Goal: Information Seeking & Learning: Learn about a topic

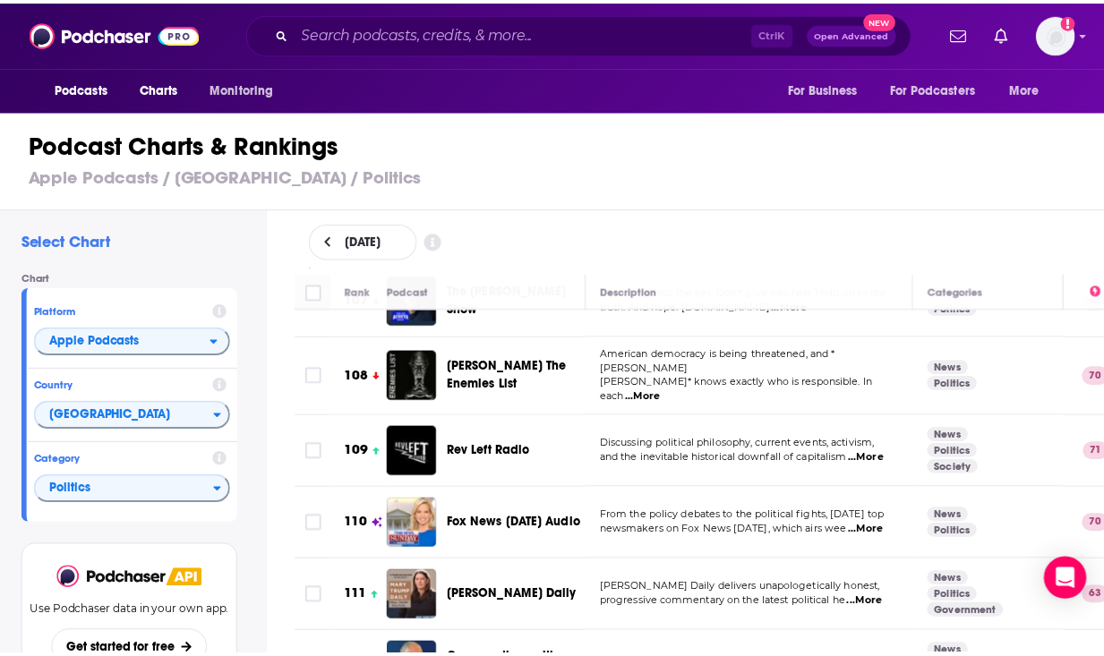
scroll to position [7699, 0]
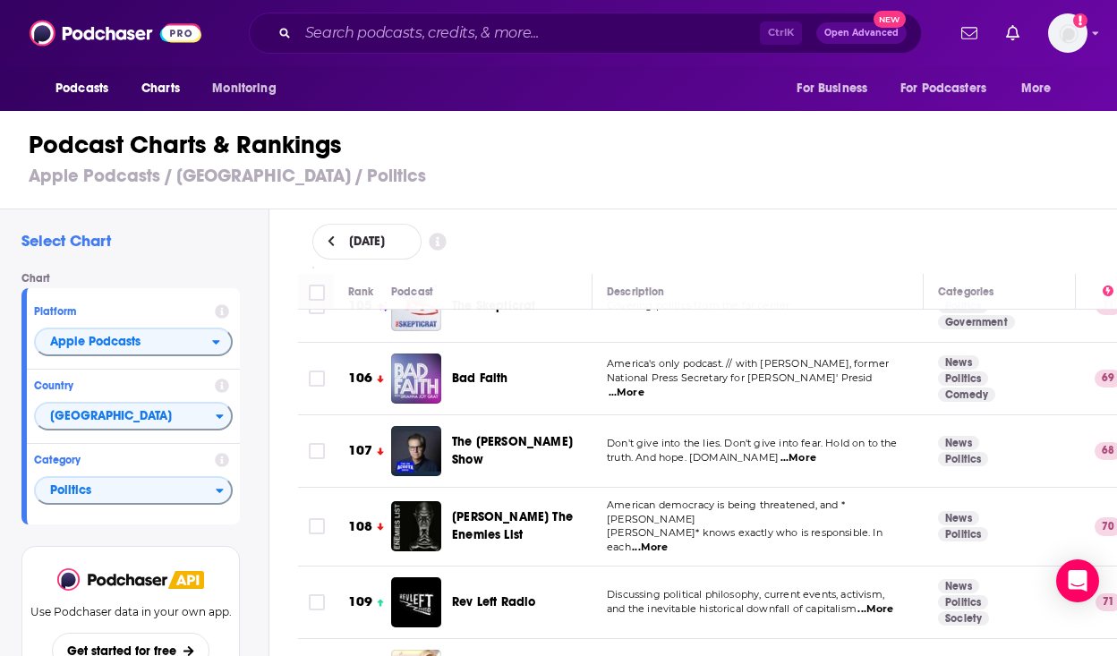
click at [868, 602] on span "...More" at bounding box center [876, 609] width 36 height 14
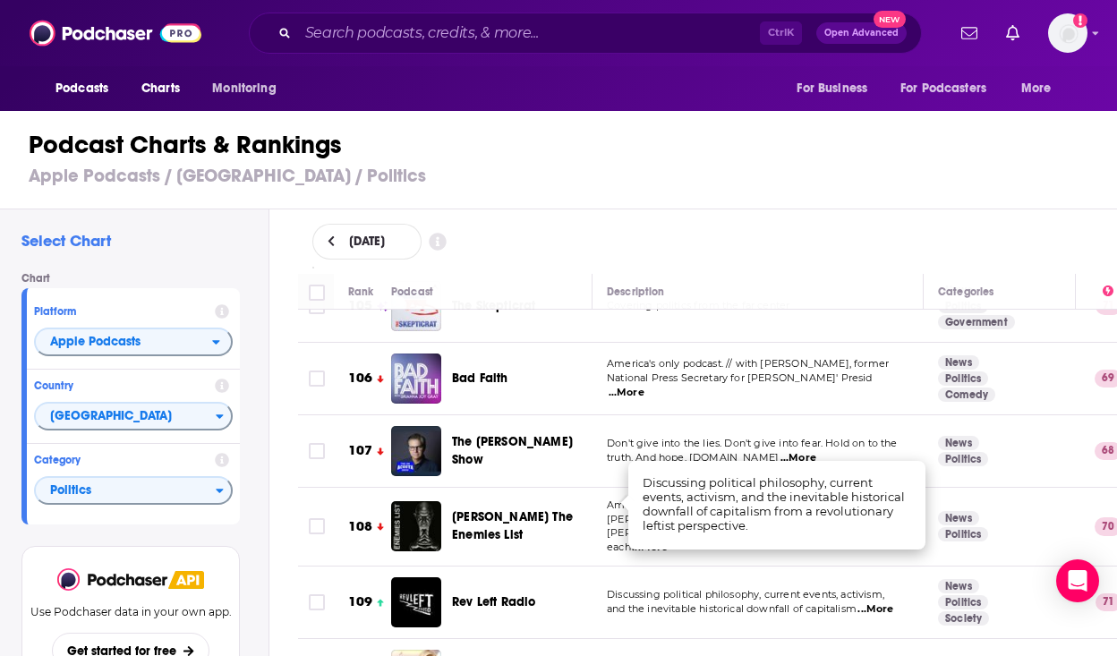
click at [513, 594] on span "Rev Left Radio" at bounding box center [493, 601] width 83 height 15
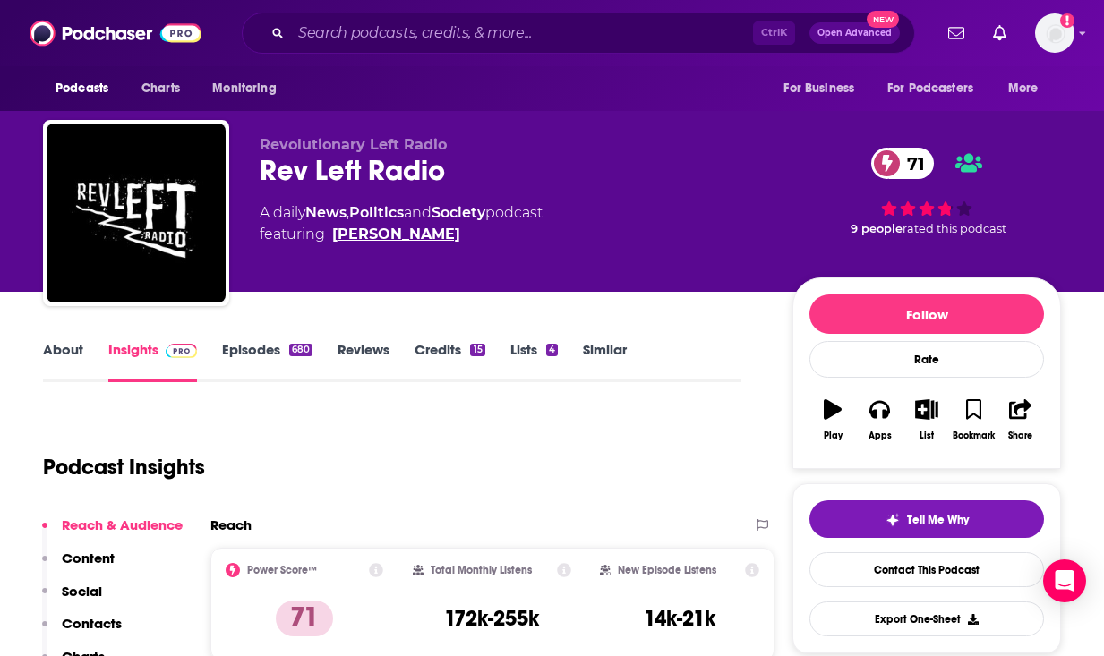
click at [398, 224] on link "[PERSON_NAME]" at bounding box center [396, 234] width 128 height 21
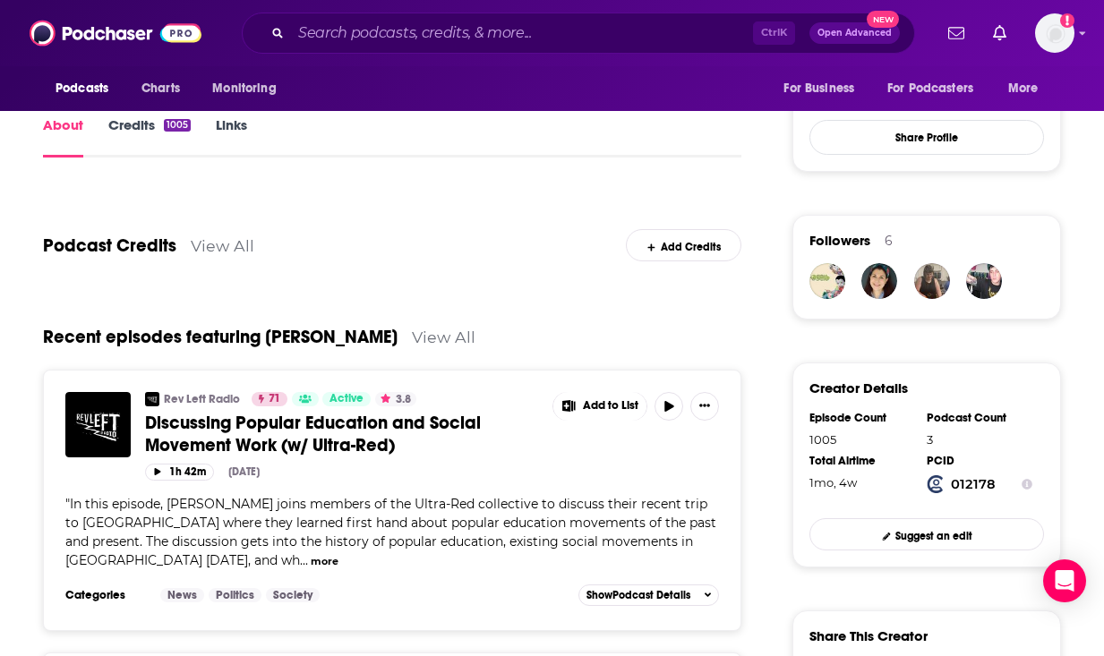
scroll to position [358, 0]
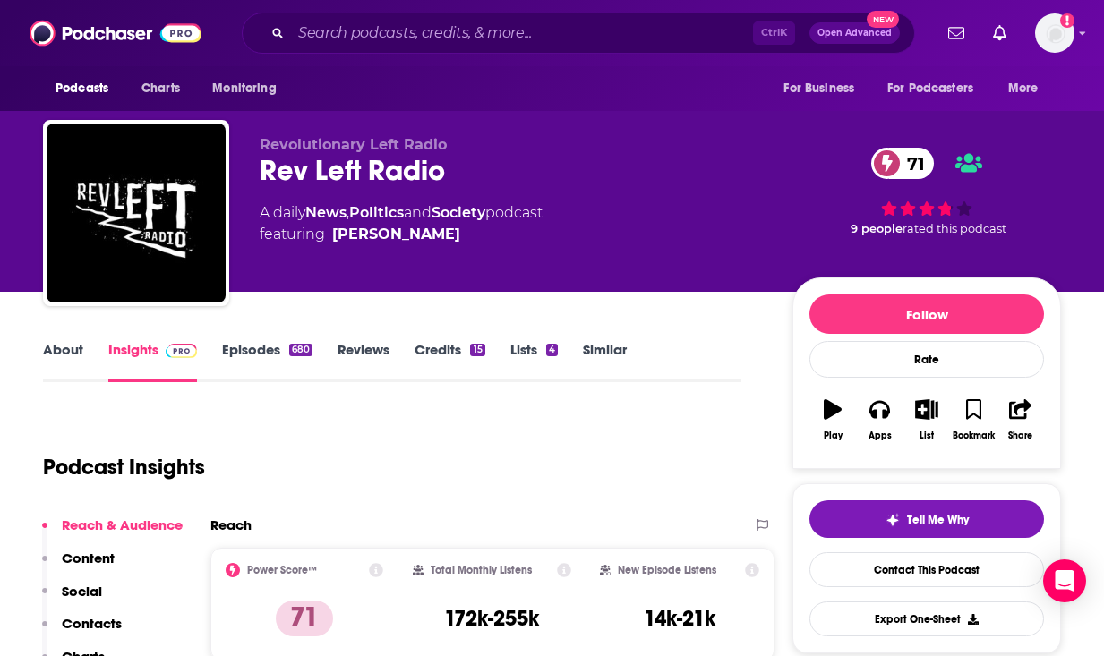
click at [414, 16] on div "Ctrl K Open Advanced New" at bounding box center [578, 33] width 673 height 41
click at [412, 30] on input "Search podcasts, credits, & more..." at bounding box center [522, 33] width 462 height 29
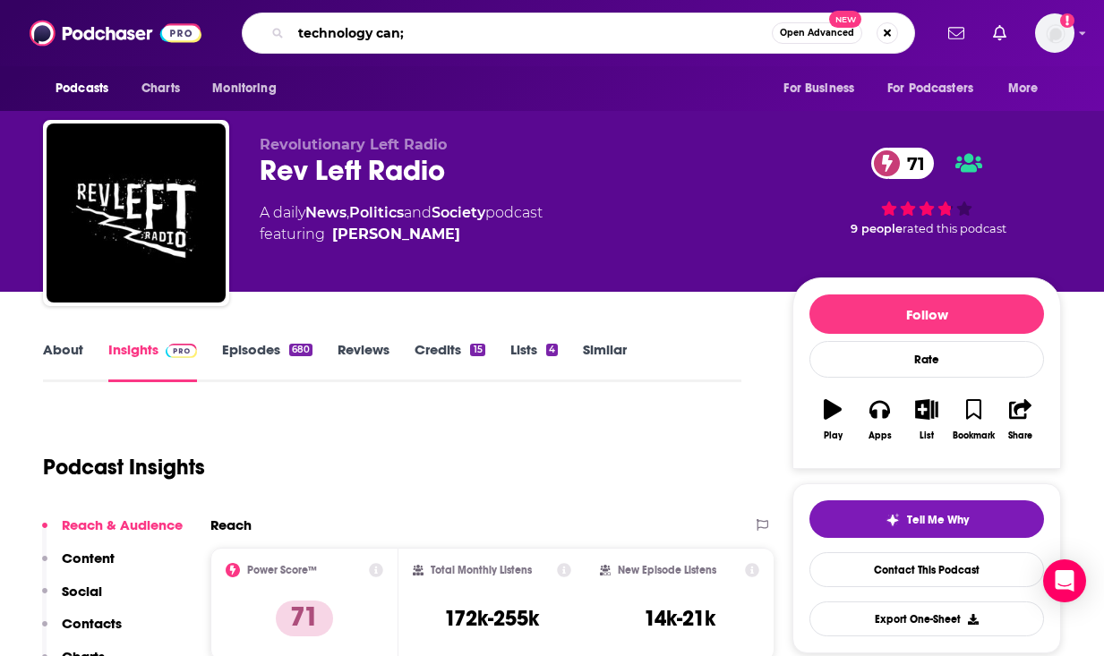
type input "technology can"
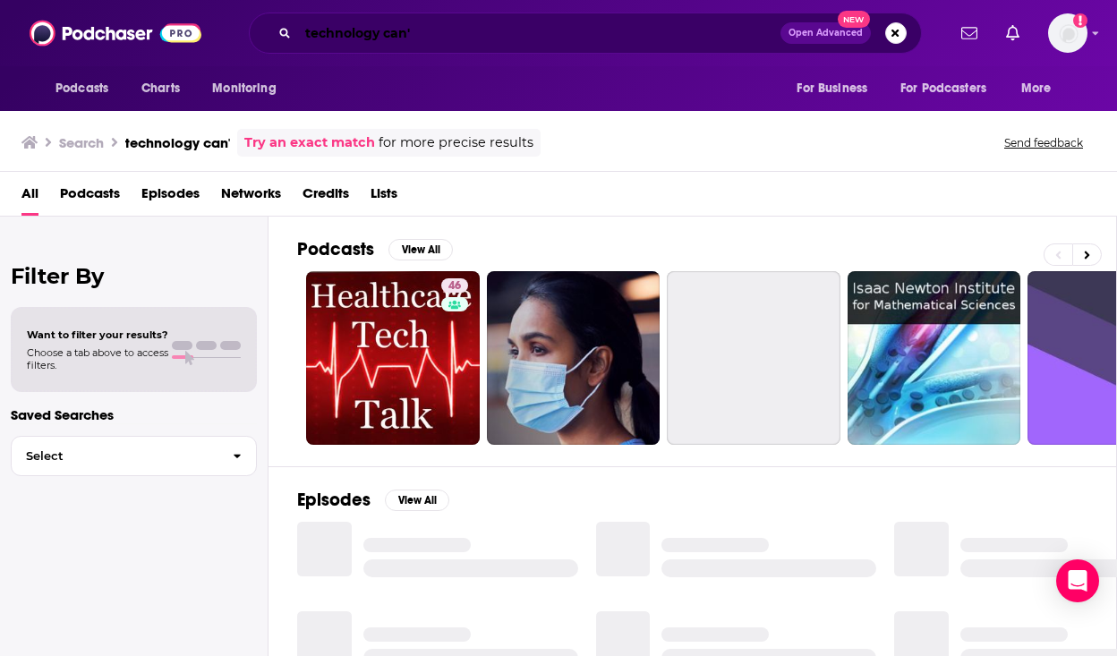
click at [412, 30] on input "technology can'" at bounding box center [539, 33] width 483 height 29
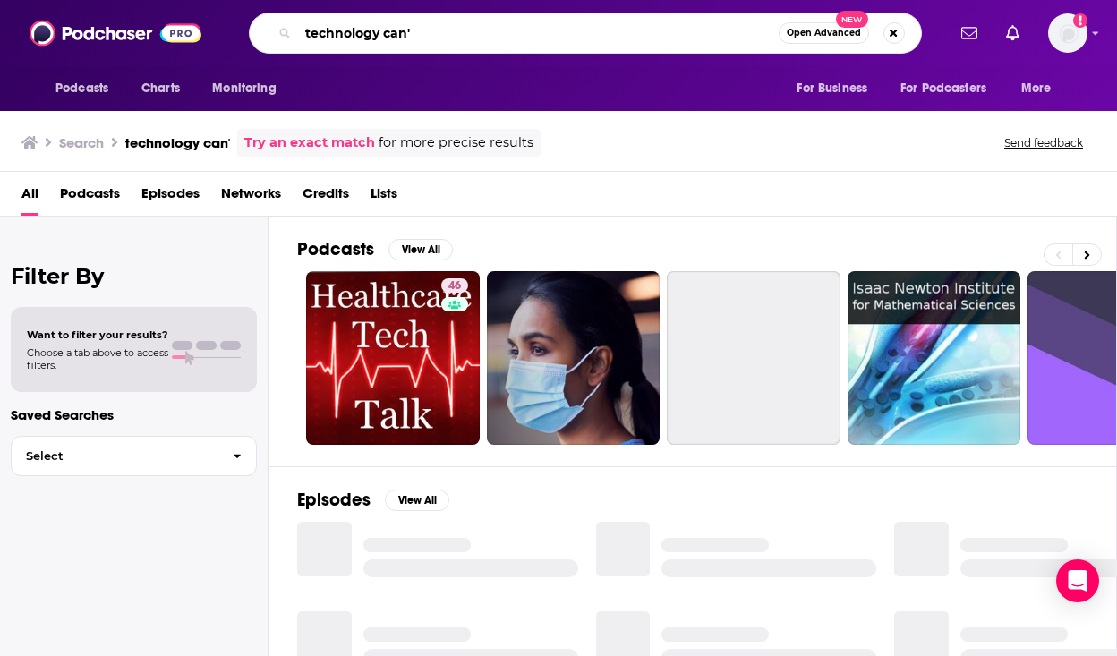
click at [412, 30] on input "technology can'" at bounding box center [538, 33] width 481 height 29
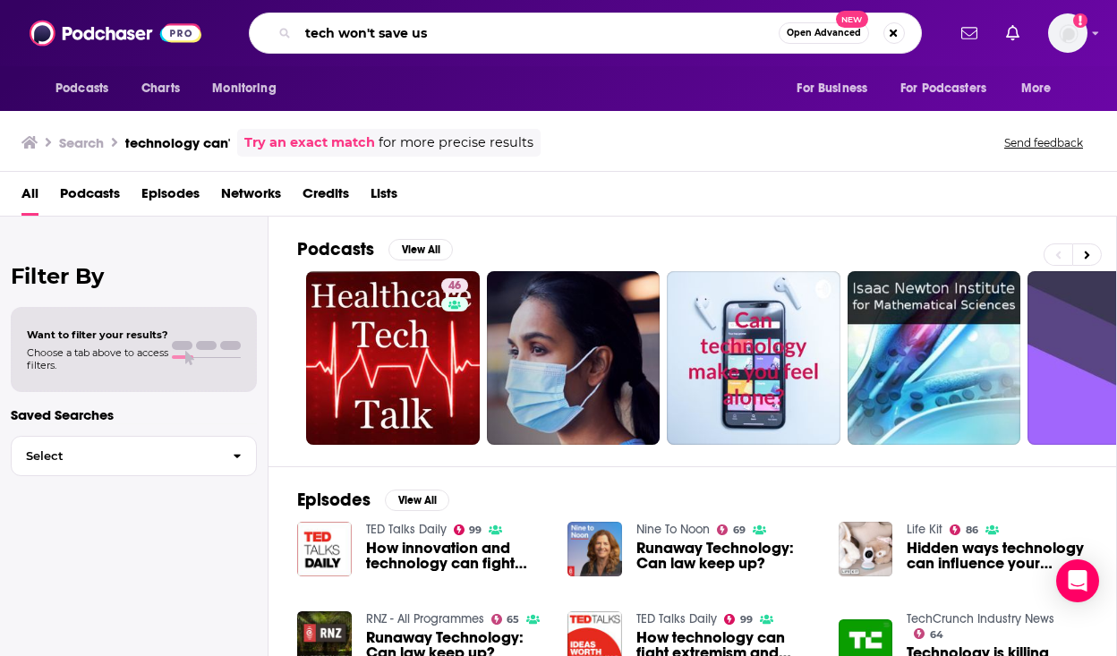
type input "tech won't save us"
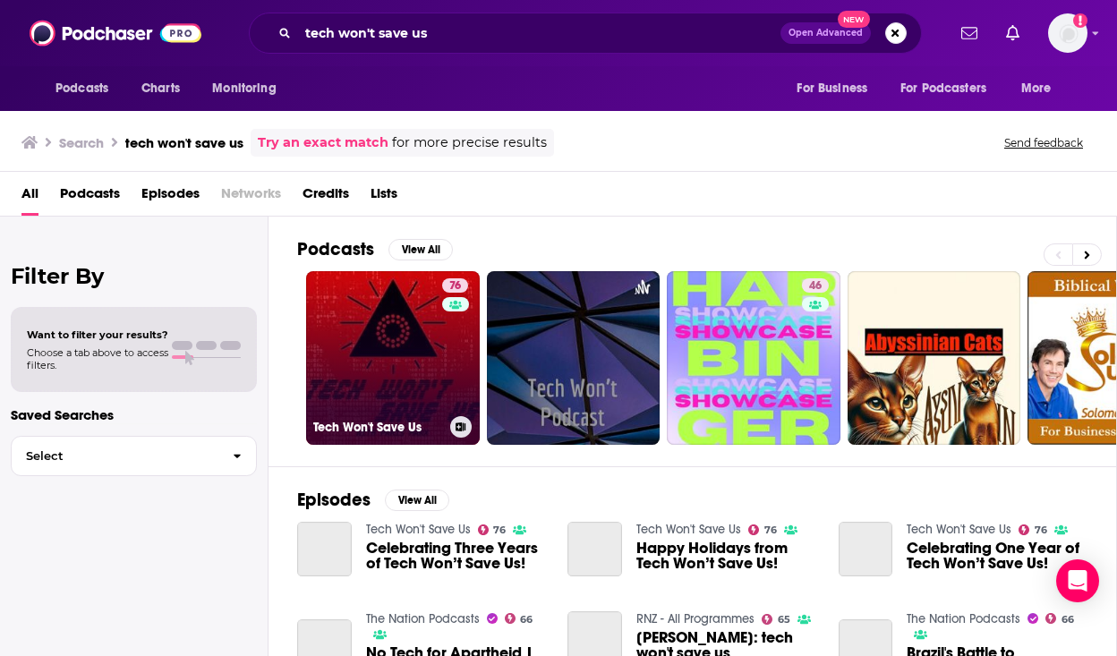
click at [385, 346] on link "76 Tech Won't Save Us" at bounding box center [393, 358] width 174 height 174
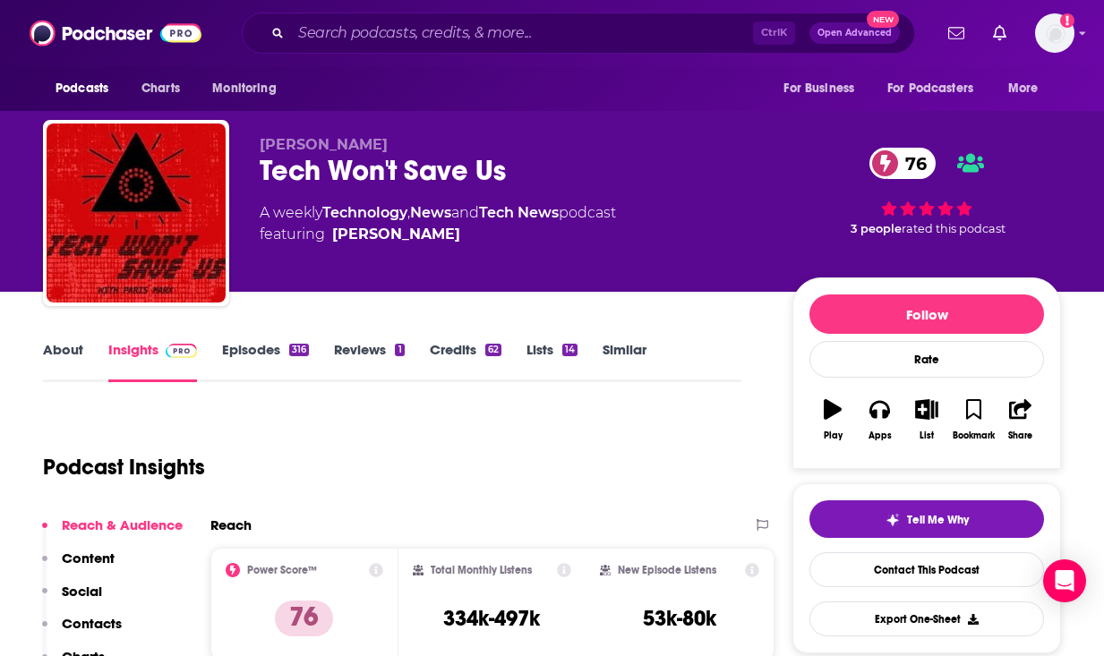
click at [200, 81] on div "Podcasts Charts Monitoring" at bounding box center [171, 88] width 256 height 45
click at [175, 84] on span "Charts" at bounding box center [160, 88] width 38 height 25
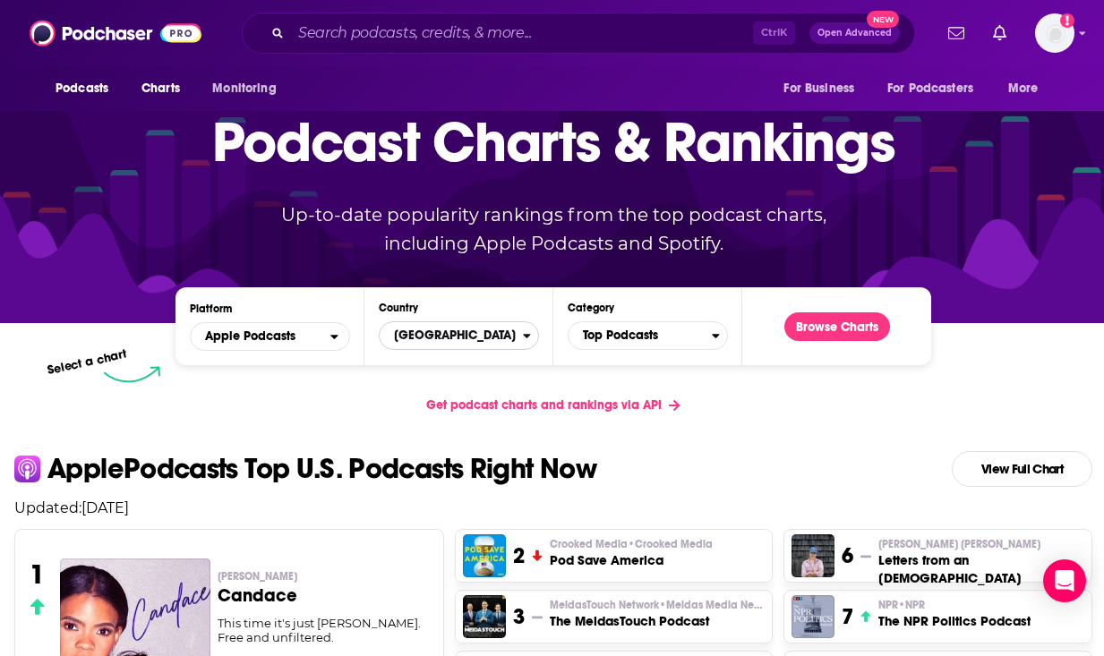
click at [389, 331] on span "[GEOGRAPHIC_DATA]" at bounding box center [451, 335] width 143 height 30
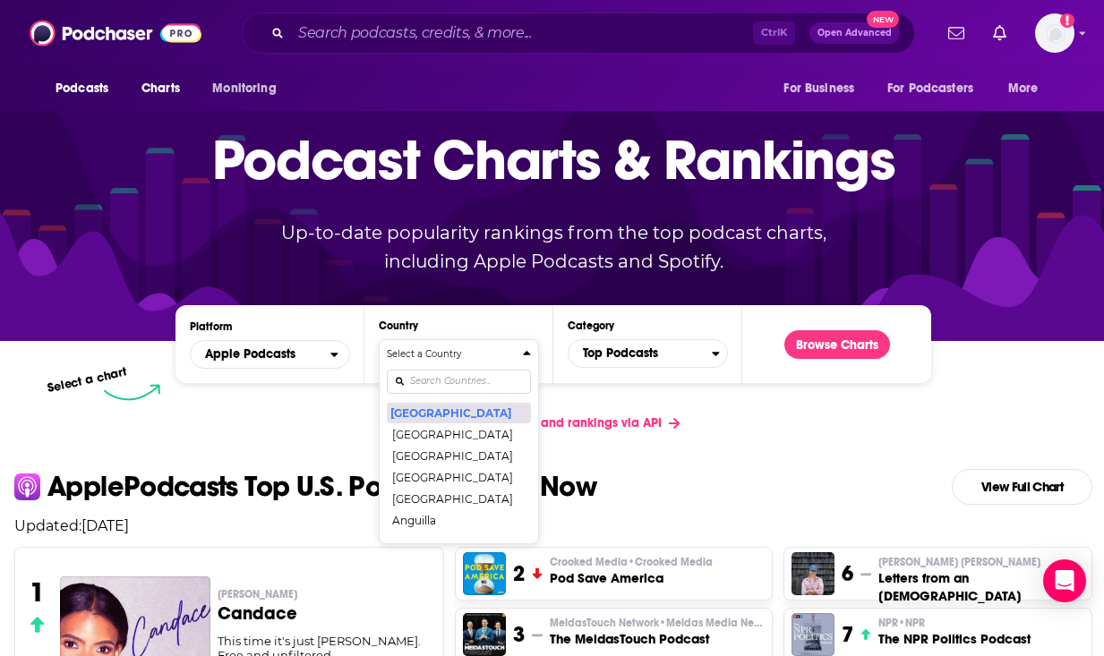
scroll to position [179, 0]
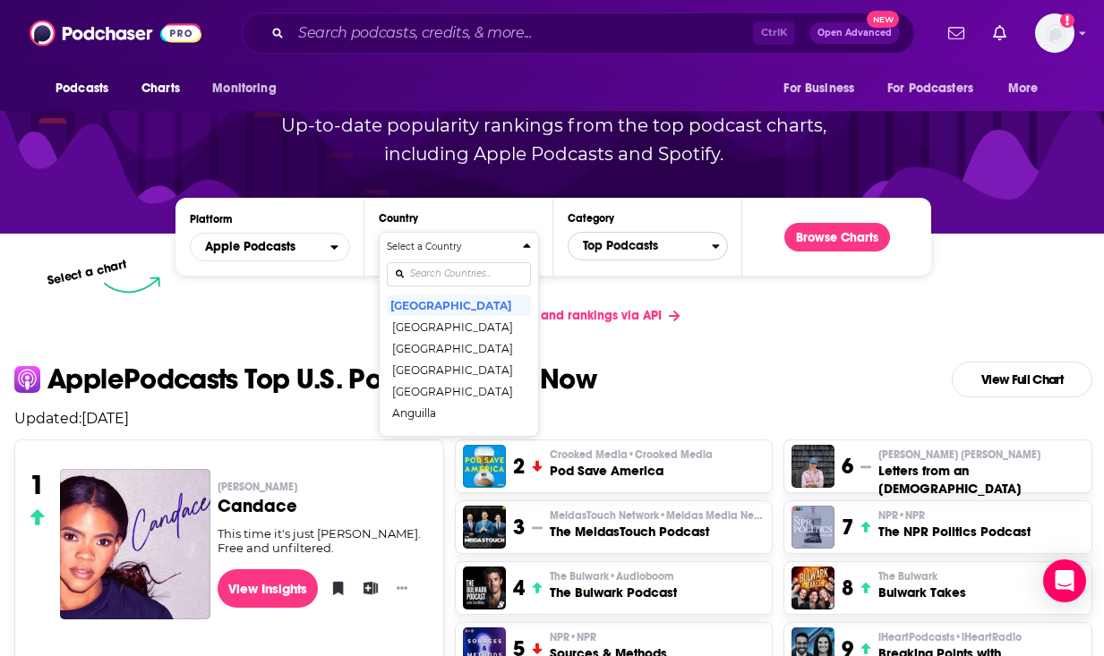
click at [655, 247] on span "Top Podcasts" at bounding box center [639, 246] width 143 height 30
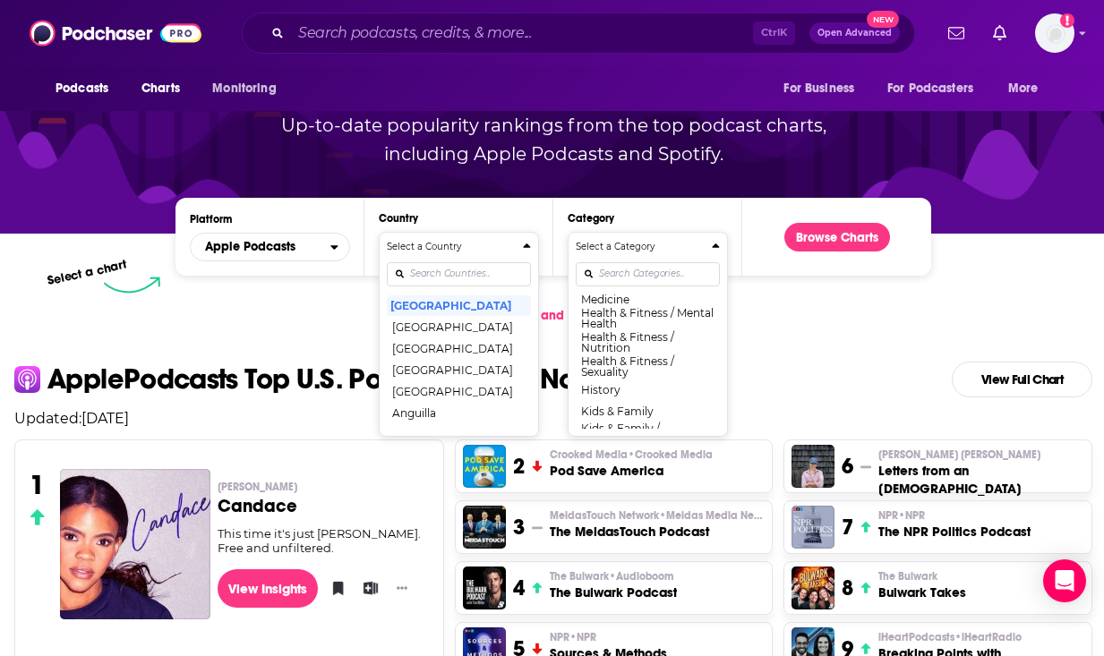
scroll to position [806, 0]
click at [611, 311] on button "History" at bounding box center [648, 299] width 144 height 21
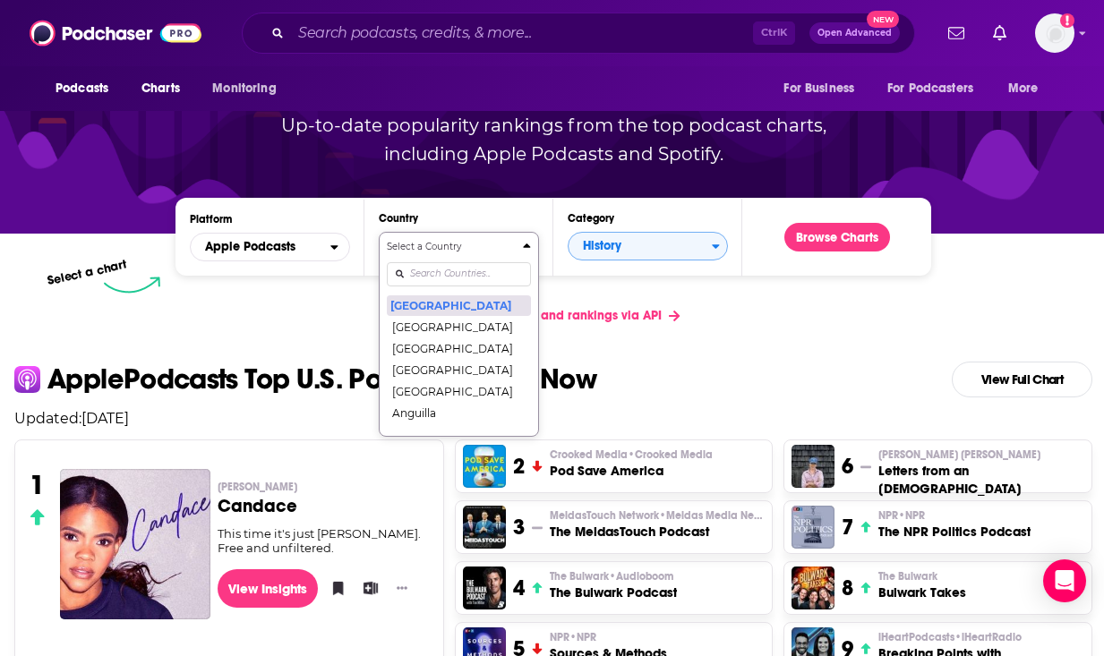
click at [474, 310] on button "[GEOGRAPHIC_DATA]" at bounding box center [459, 305] width 144 height 21
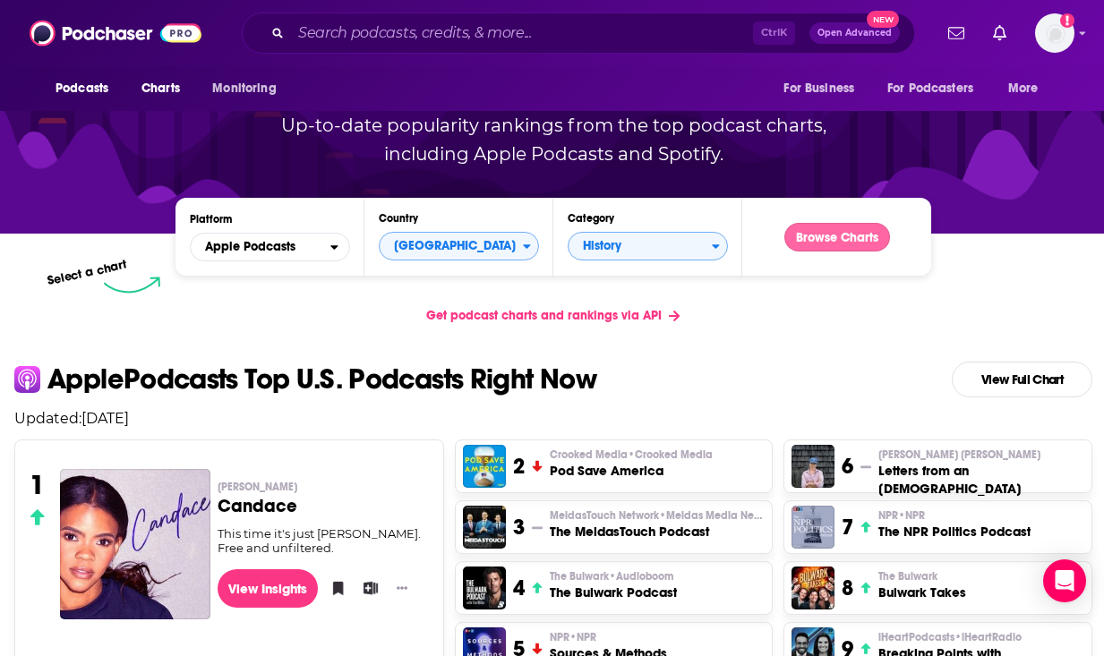
click at [808, 243] on button "Browse Charts" at bounding box center [837, 237] width 106 height 29
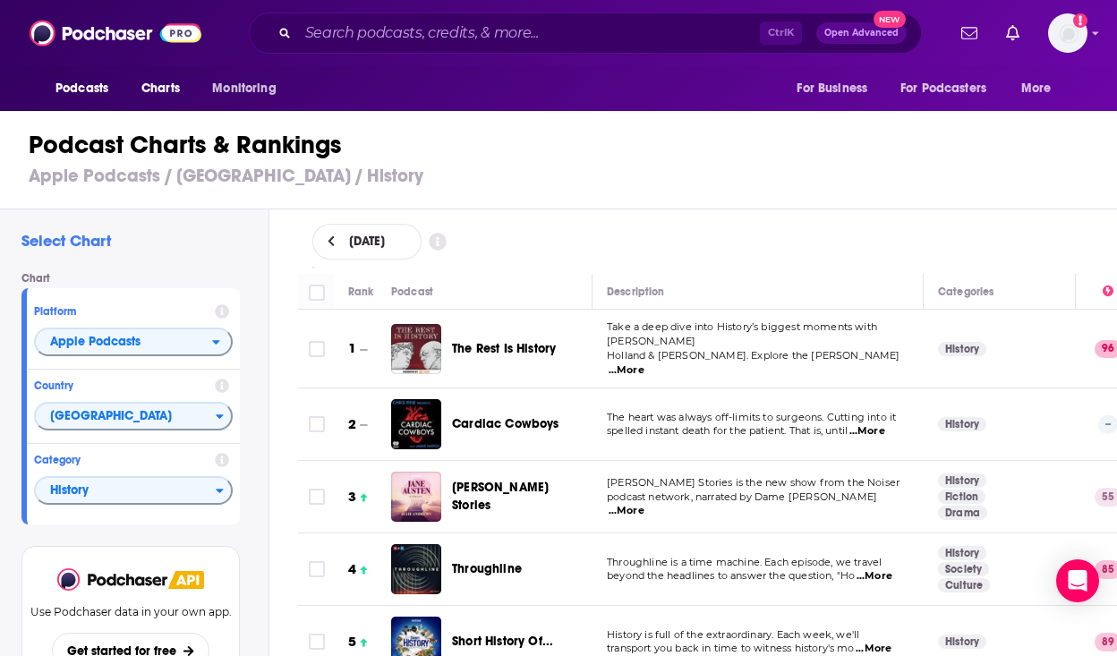
click at [878, 569] on span "...More" at bounding box center [875, 576] width 36 height 14
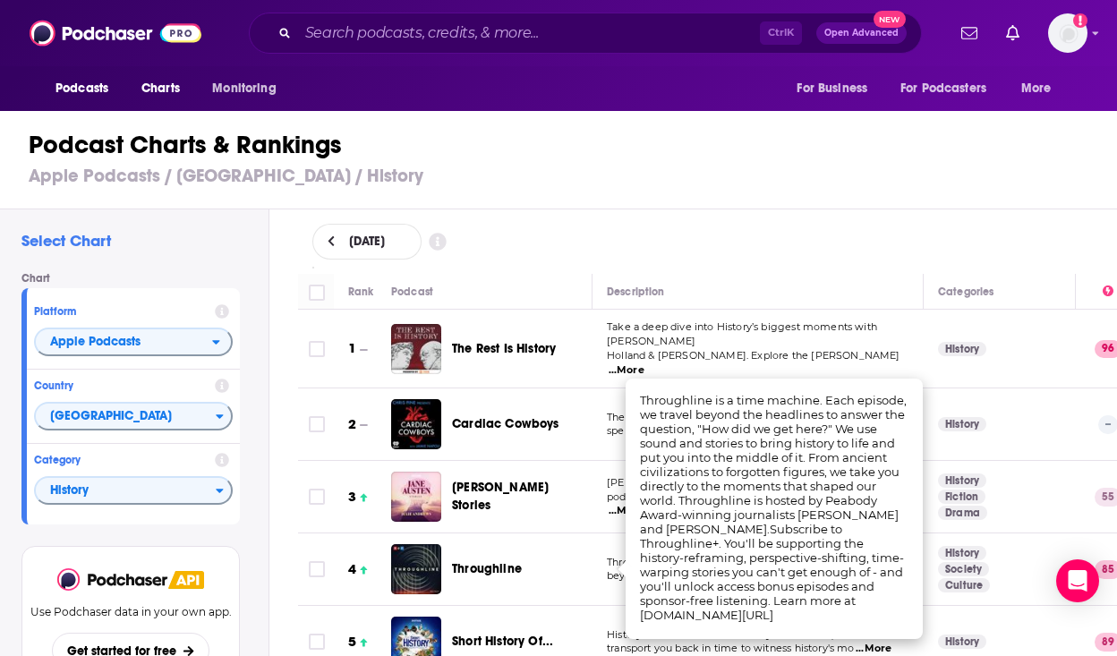
click at [587, 560] on div "Throughline" at bounding box center [530, 569] width 156 height 18
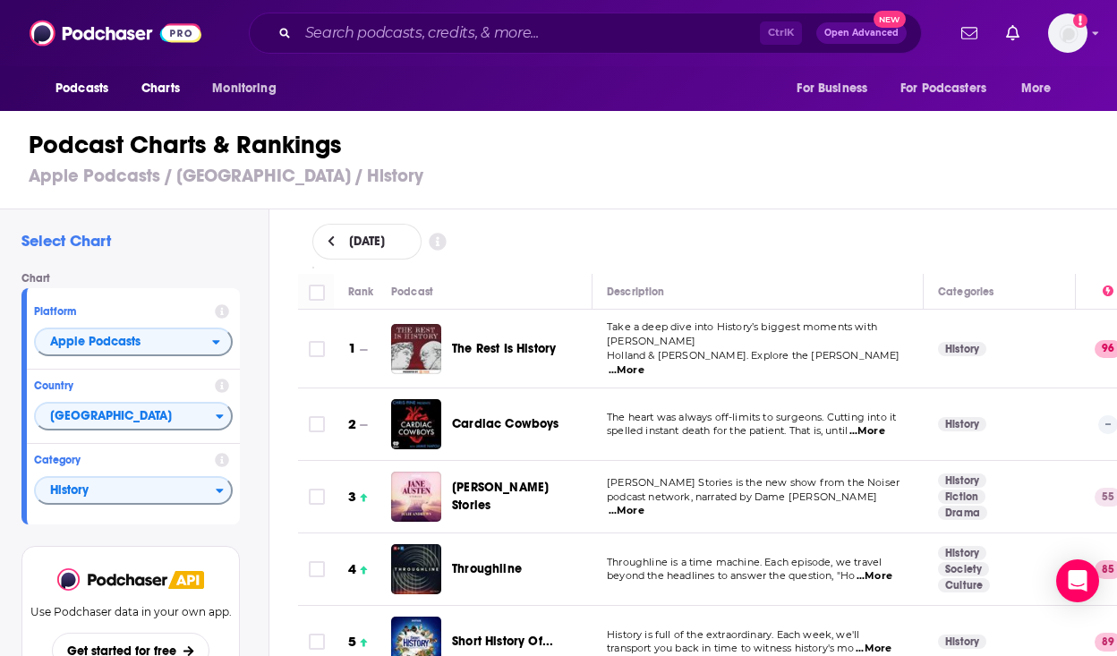
click at [519, 561] on span "Throughline" at bounding box center [487, 568] width 70 height 15
